Goal: Information Seeking & Learning: Find specific page/section

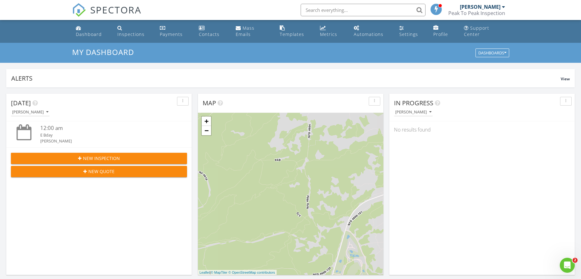
click at [371, 9] on input "text" at bounding box center [362, 10] width 125 height 12
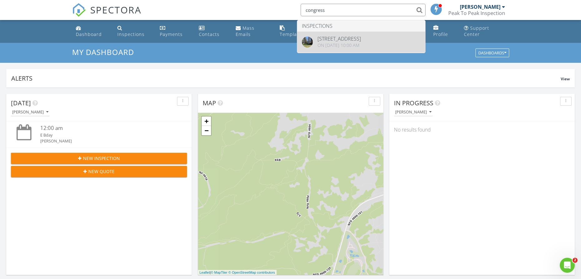
type input "congress"
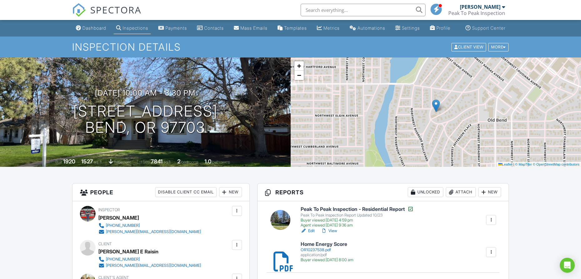
click at [332, 234] on link "View" at bounding box center [329, 230] width 16 height 6
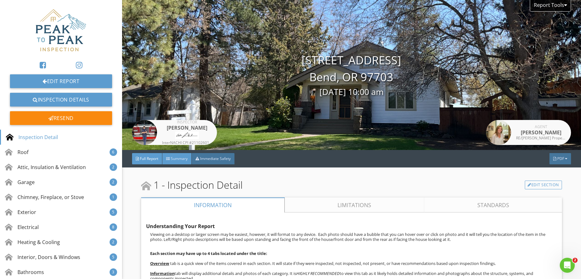
click at [178, 161] on span "Summary" at bounding box center [179, 158] width 17 height 5
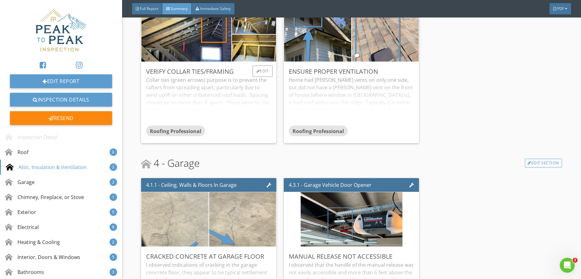
scroll to position [529, 0]
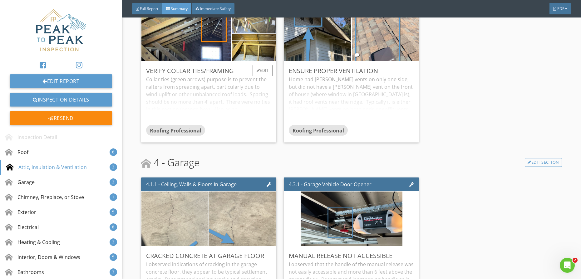
click at [251, 27] on img at bounding box center [254, 20] width 50 height 67
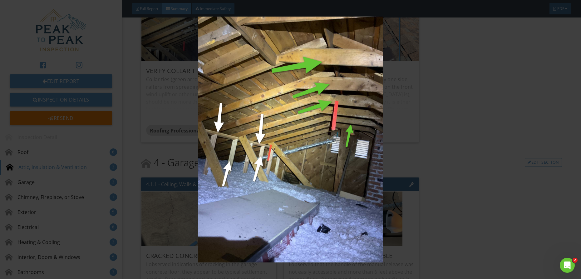
click at [182, 114] on img at bounding box center [290, 140] width 533 height 246
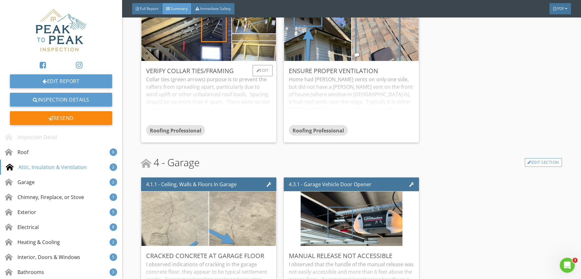
click at [255, 59] on img at bounding box center [254, 47] width 50 height 67
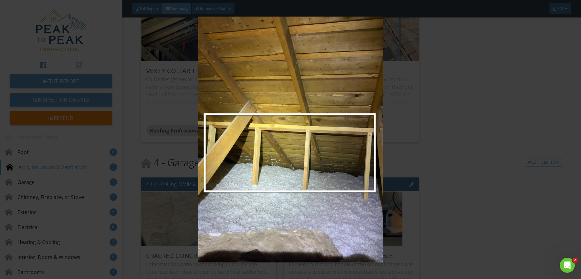
click at [185, 68] on img at bounding box center [290, 140] width 533 height 246
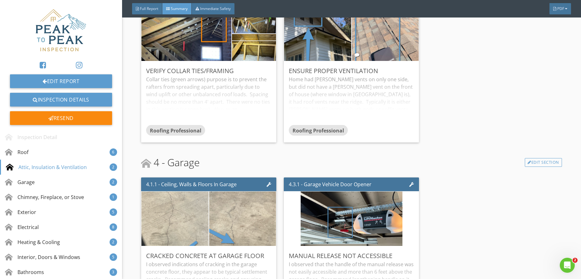
click at [184, 52] on img at bounding box center [186, 34] width 102 height 136
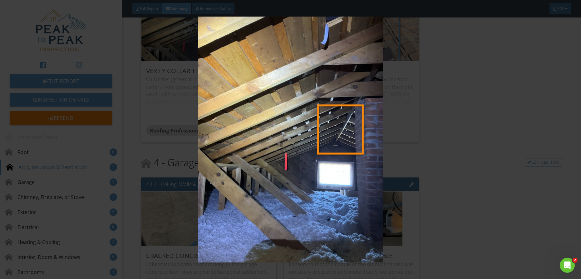
click at [224, 55] on img at bounding box center [290, 140] width 533 height 246
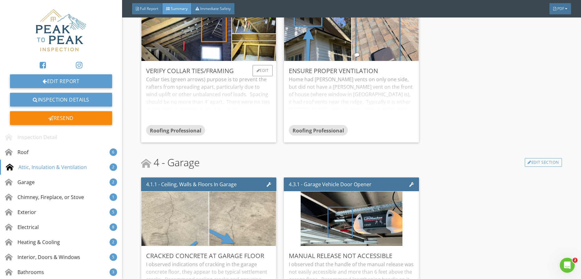
click at [254, 105] on div "Collar ties (green arrows) purpose is to prevent the rafters from spreading apa…" at bounding box center [208, 100] width 125 height 49
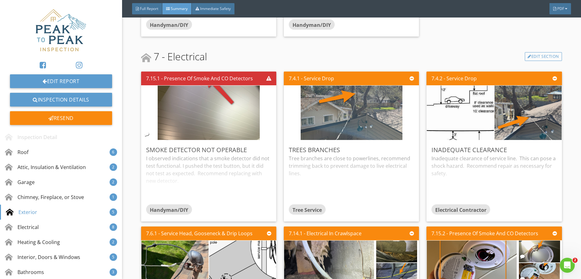
scroll to position [1393, 0]
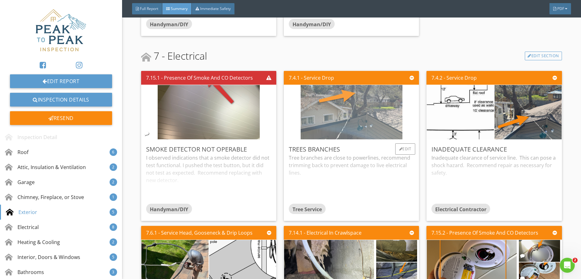
click at [362, 110] on img at bounding box center [351, 112] width 102 height 136
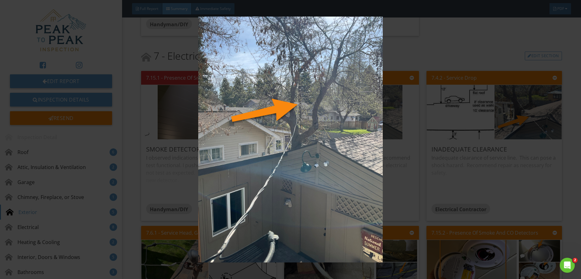
click at [295, 155] on img at bounding box center [290, 140] width 533 height 246
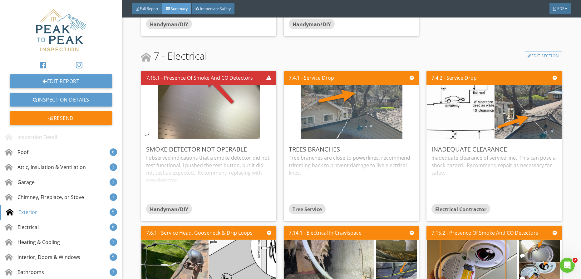
click at [295, 155] on div "Tree branches are close to powerlines, recommend trimming back to prevent damag…" at bounding box center [351, 178] width 125 height 49
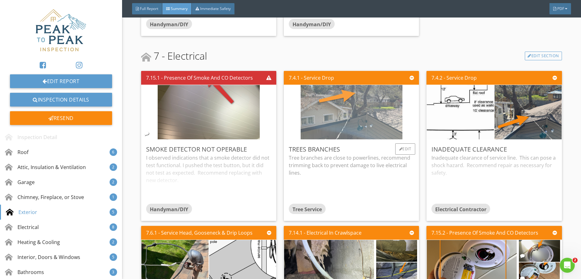
click at [349, 101] on img at bounding box center [351, 112] width 102 height 136
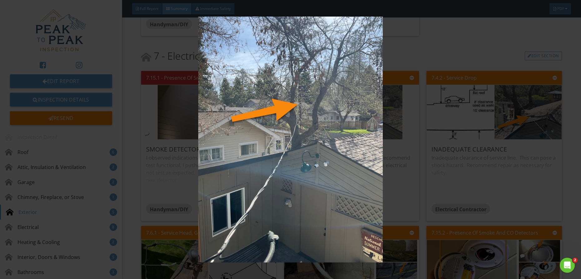
click at [499, 117] on img at bounding box center [290, 140] width 533 height 246
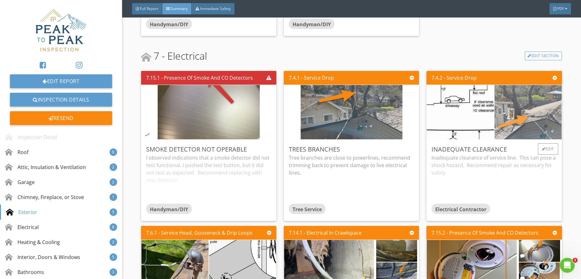
click at [499, 117] on img at bounding box center [528, 112] width 102 height 136
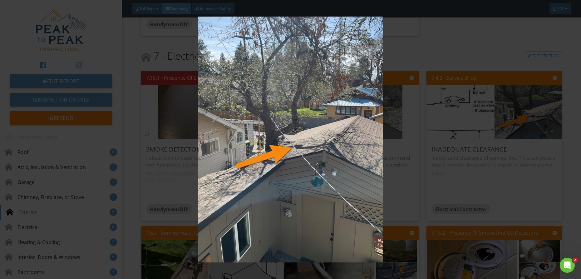
click at [459, 165] on img at bounding box center [290, 140] width 533 height 246
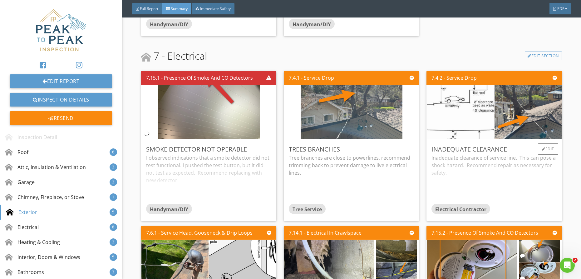
click at [468, 102] on img at bounding box center [460, 112] width 160 height 136
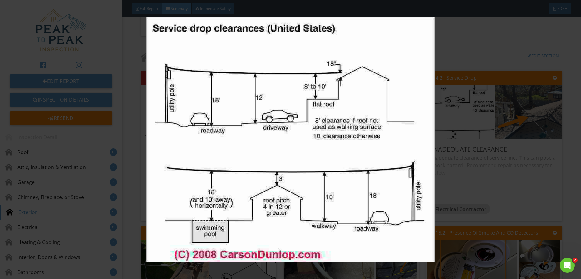
click at [520, 103] on img at bounding box center [290, 140] width 533 height 246
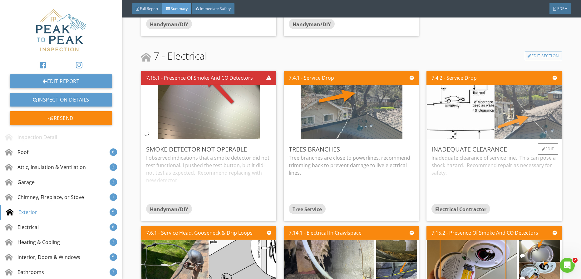
click at [520, 103] on img at bounding box center [528, 112] width 102 height 136
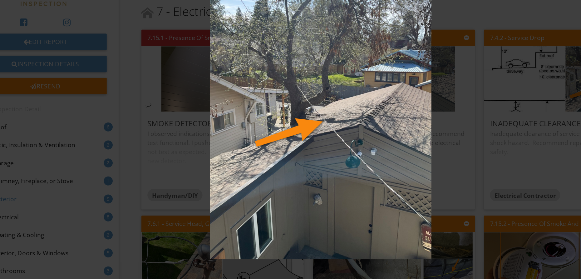
scroll to position [0, 0]
click at [173, 152] on img at bounding box center [290, 140] width 533 height 246
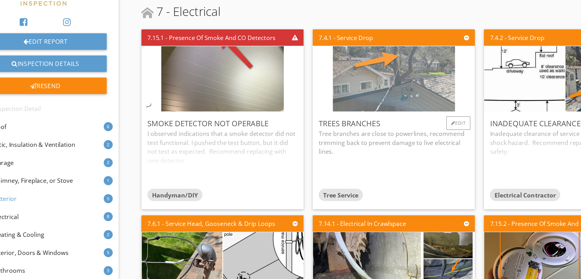
click at [343, 91] on img at bounding box center [351, 112] width 102 height 136
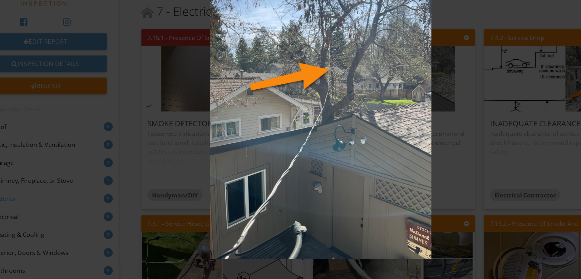
click at [437, 159] on img at bounding box center [290, 140] width 533 height 246
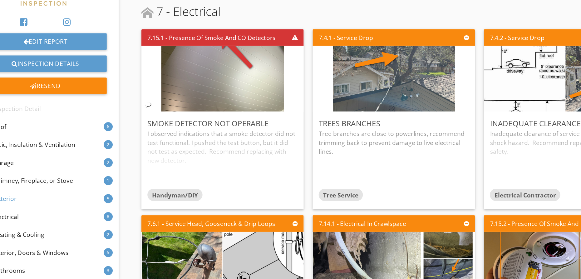
click at [452, 139] on div "Inadequate Clearance Inadequate clearance of service line. This can pose a shoc…" at bounding box center [493, 179] width 135 height 81
click at [450, 122] on img at bounding box center [460, 112] width 160 height 136
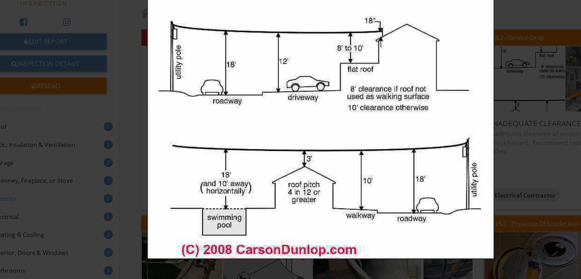
click at [450, 122] on img at bounding box center [290, 140] width 533 height 246
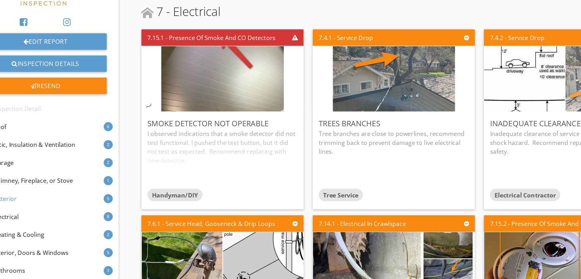
click at [505, 113] on img at bounding box center [528, 112] width 102 height 136
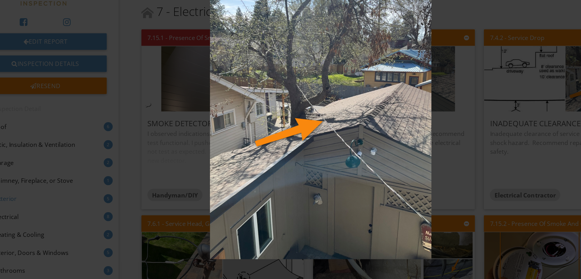
click at [428, 133] on img at bounding box center [290, 140] width 533 height 246
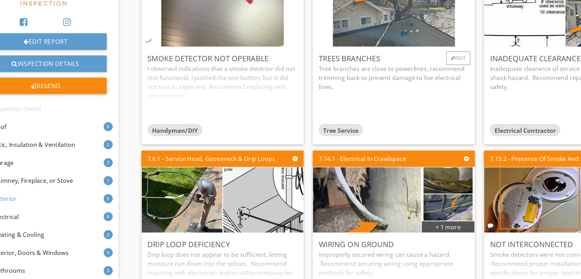
scroll to position [1470, 0]
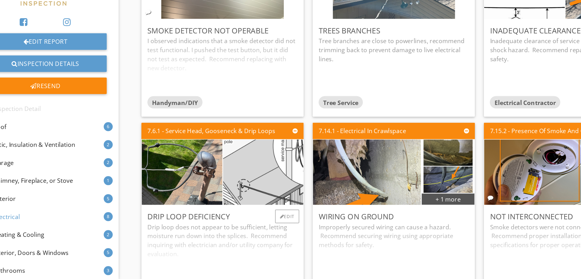
click at [241, 184] on img at bounding box center [243, 190] width 168 height 134
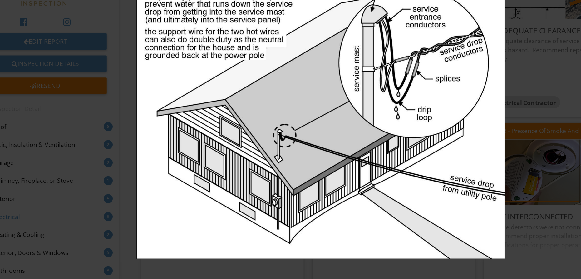
click at [394, 71] on img at bounding box center [290, 140] width 533 height 246
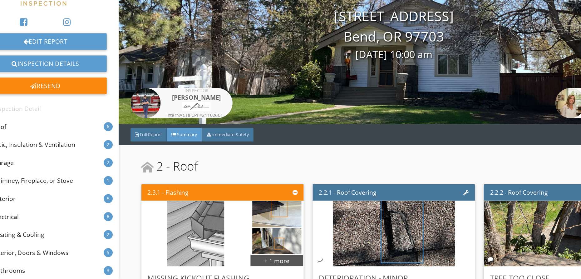
scroll to position [0, 0]
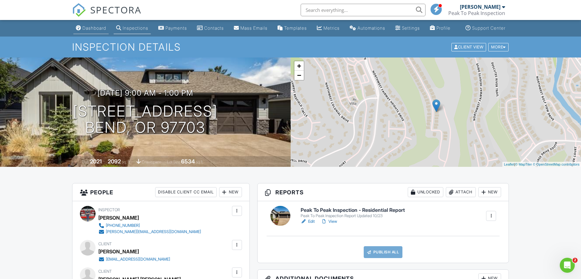
click at [85, 31] on div "Dashboard" at bounding box center [94, 27] width 24 height 5
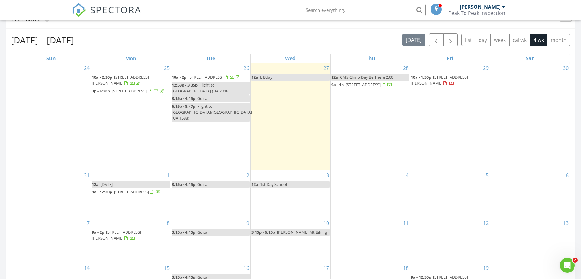
scroll to position [273, 0]
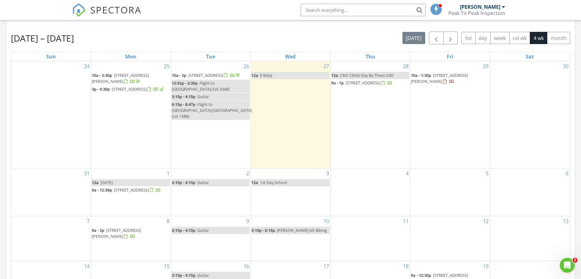
click at [305, 12] on input "text" at bounding box center [362, 10] width 125 height 12
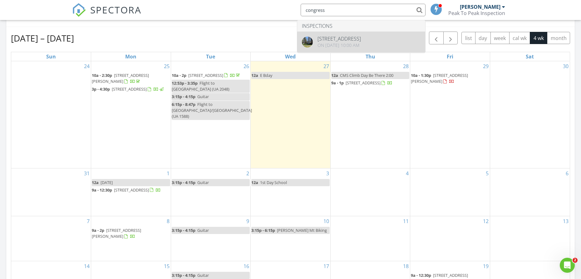
type input "congress"
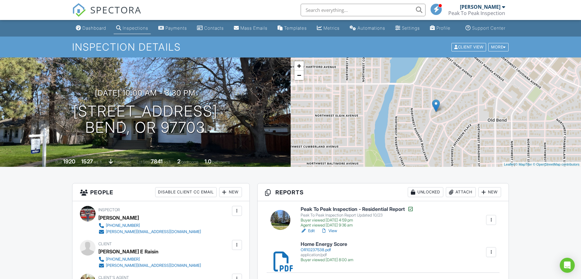
click at [336, 234] on link "View" at bounding box center [329, 230] width 16 height 6
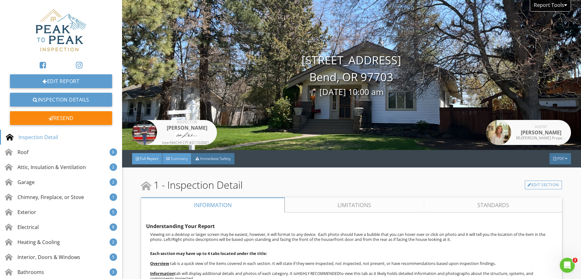
drag, startPoint x: 172, startPoint y: 159, endPoint x: 168, endPoint y: 160, distance: 3.9
click at [172, 158] on span "Summary" at bounding box center [179, 158] width 17 height 5
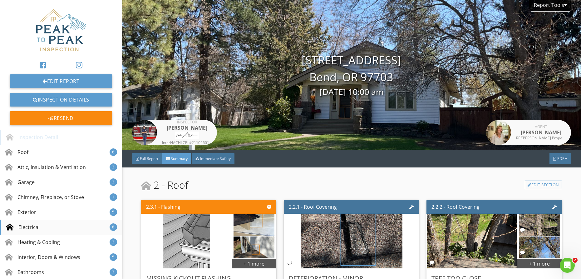
click at [28, 226] on div "Electrical" at bounding box center [23, 226] width 34 height 7
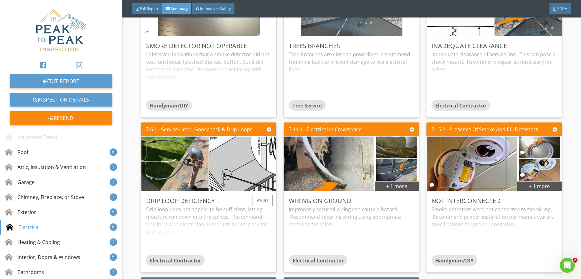
scroll to position [1448, 0]
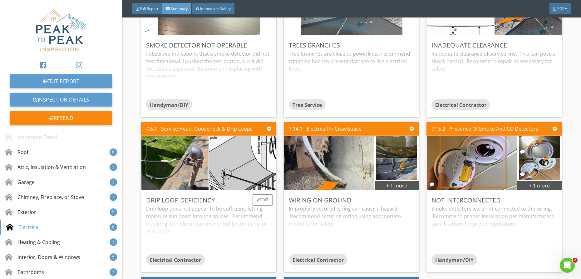
click at [229, 207] on div "Drip loop does not appear to be sufficient, letting moisture run down into the …" at bounding box center [208, 229] width 125 height 49
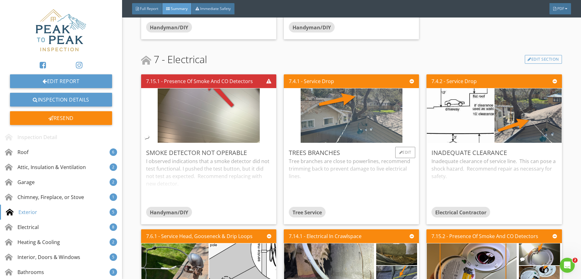
scroll to position [1343, 0]
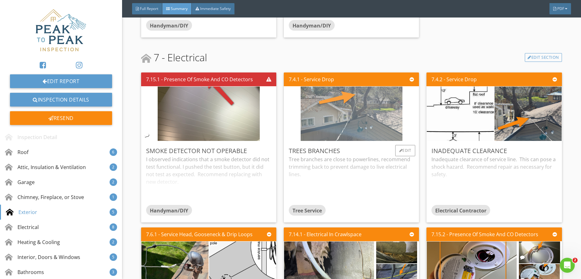
click at [358, 111] on img at bounding box center [351, 114] width 102 height 136
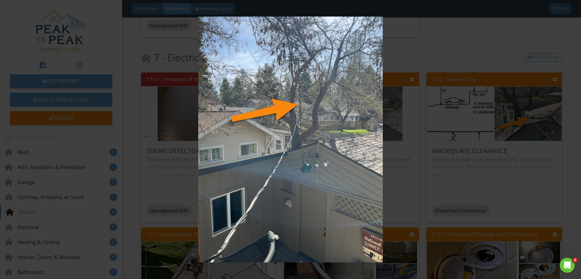
click at [358, 111] on img at bounding box center [290, 140] width 533 height 246
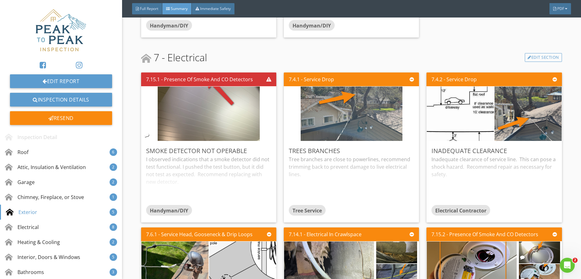
click at [358, 111] on img at bounding box center [351, 114] width 102 height 136
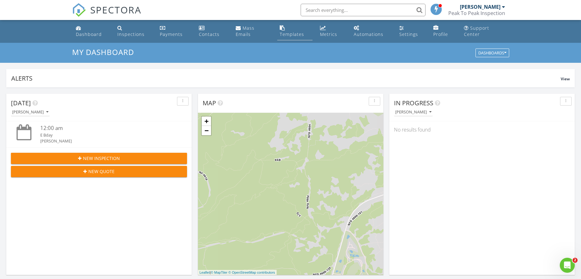
click at [289, 38] on link "Templates" at bounding box center [294, 31] width 35 height 18
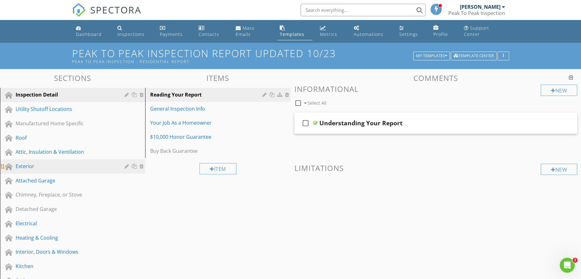
scroll to position [26, 0]
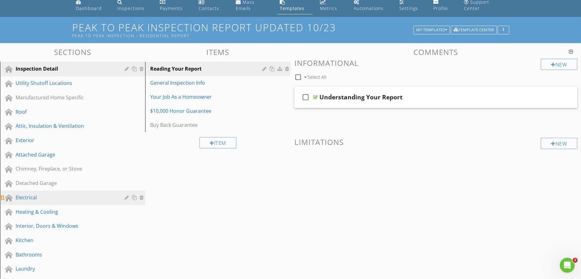
click at [30, 196] on div "Electrical" at bounding box center [66, 196] width 100 height 7
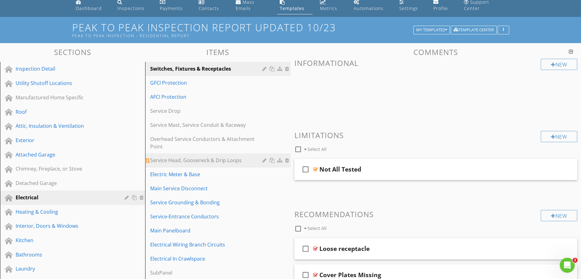
click at [206, 162] on div "Service Head, Gooseneck & Drip Loops" at bounding box center [207, 159] width 114 height 7
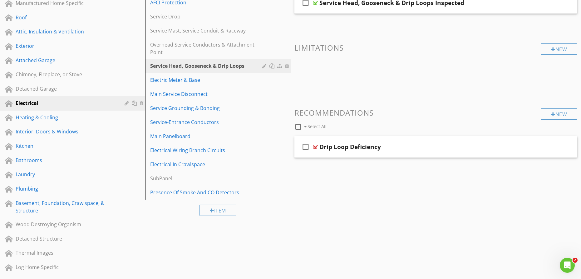
scroll to position [122, 0]
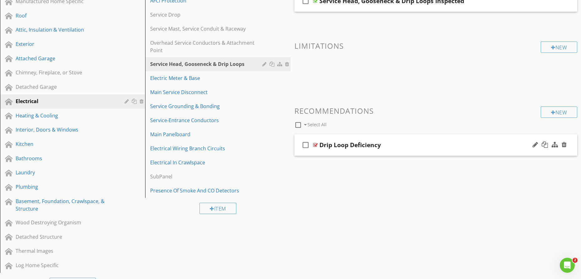
click at [409, 148] on div "Drip Loop Deficiency" at bounding box center [420, 144] width 203 height 7
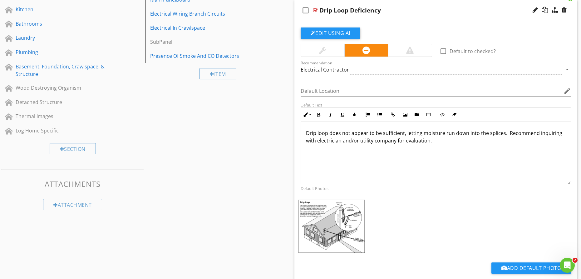
scroll to position [258, 0]
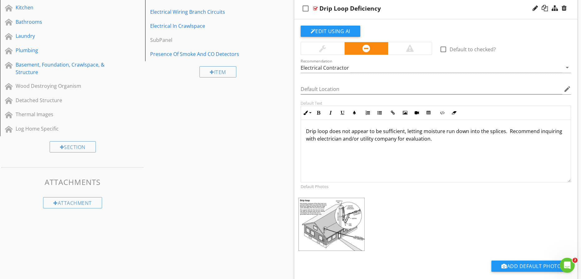
click at [502, 134] on p "Drip loop does not appear to be sufficient, letting moisture run down into the …" at bounding box center [436, 134] width 260 height 15
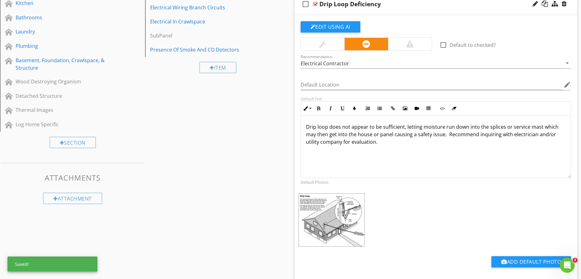
click at [259, 177] on div "Sections Inspection Detail Utility Shutoff Locations Manufactured Home Specific…" at bounding box center [290, 58] width 581 height 505
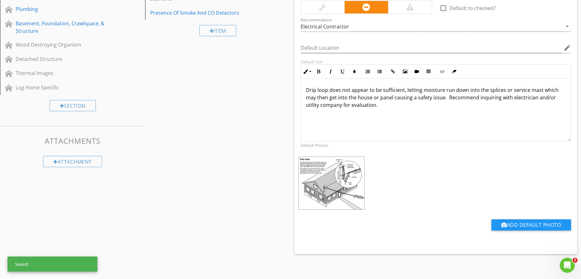
scroll to position [301, 0]
